Goal: Transaction & Acquisition: Purchase product/service

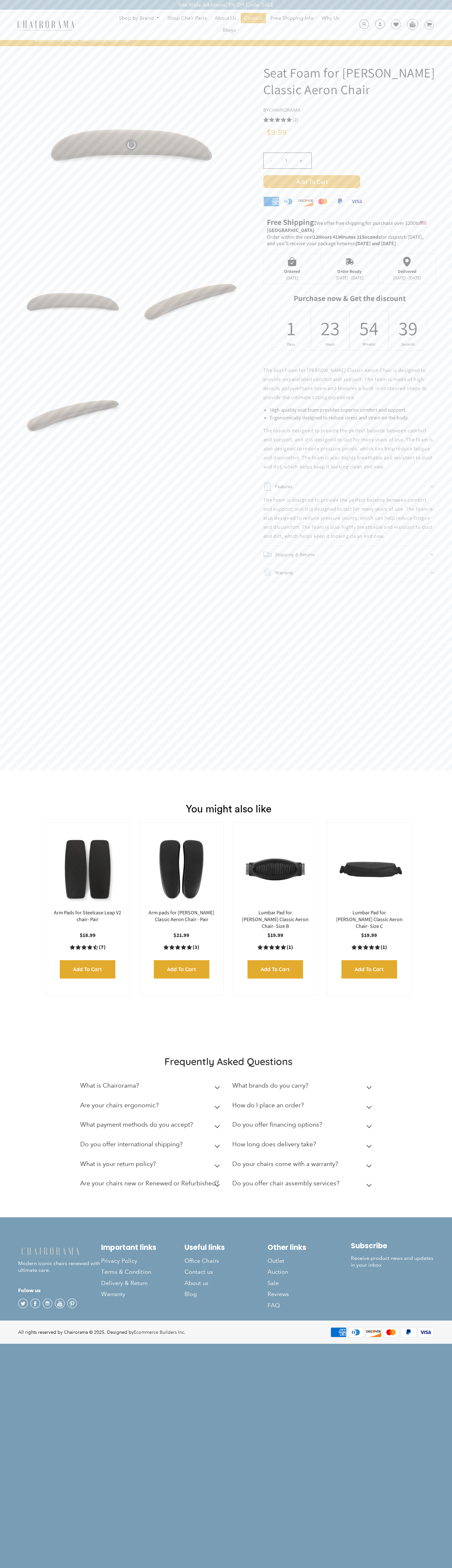
click at [311, 181] on span "Add to Cart" at bounding box center [311, 181] width 97 height 13
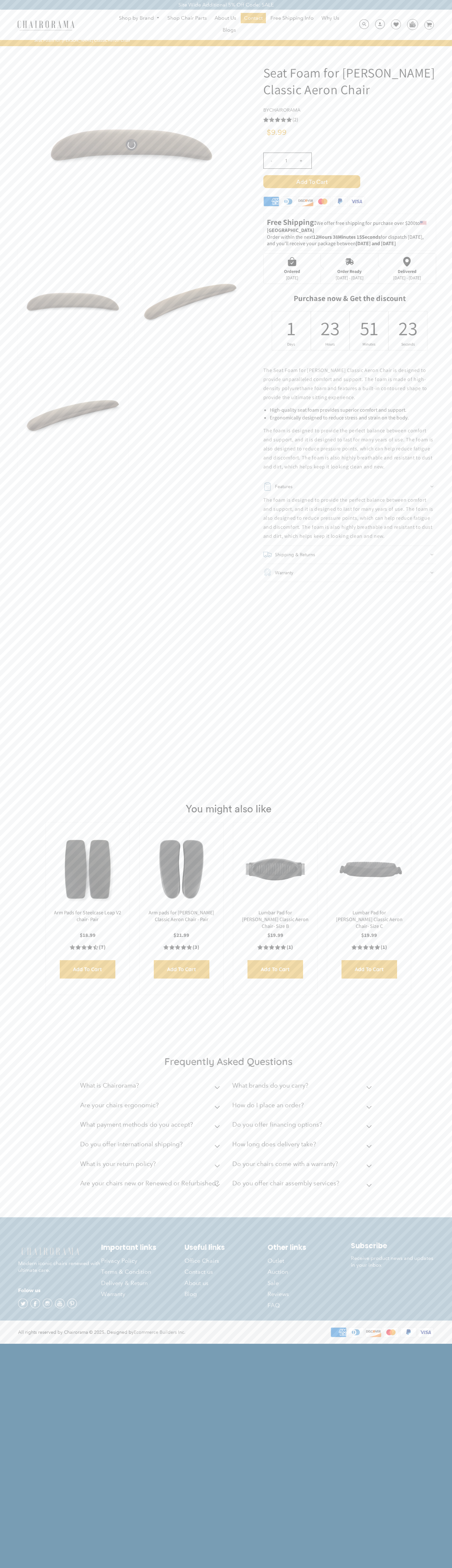
click at [412, 24] on img at bounding box center [412, 24] width 10 height 10
click at [394, 25] on icon at bounding box center [396, 24] width 5 height 5
